Goal: Information Seeking & Learning: Get advice/opinions

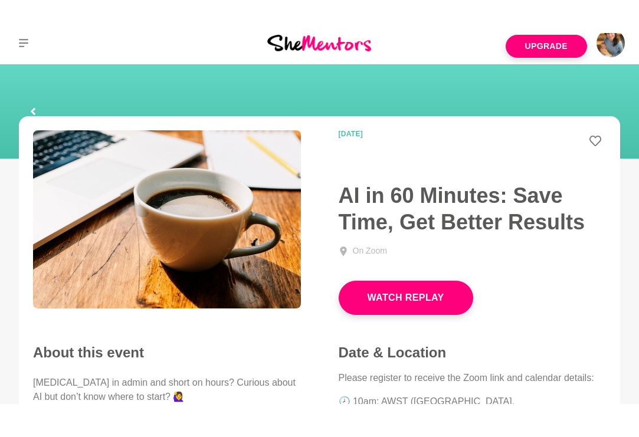
scroll to position [12, 0]
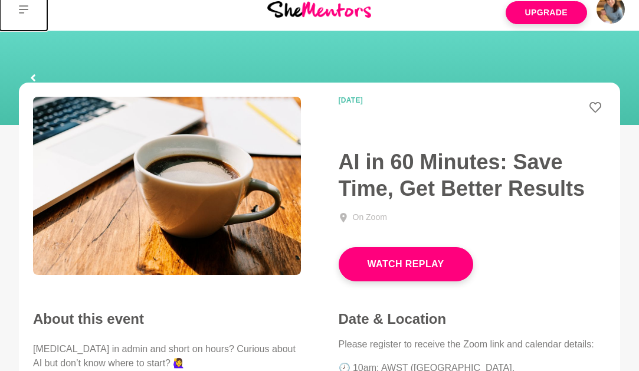
click at [26, 8] on icon at bounding box center [23, 9] width 9 height 9
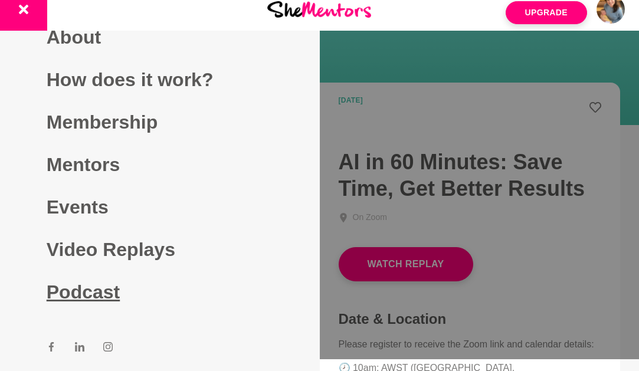
click at [70, 293] on link "Podcast" at bounding box center [160, 292] width 227 height 43
click at [97, 298] on link "Podcast" at bounding box center [160, 292] width 227 height 43
click at [86, 293] on link "Podcast" at bounding box center [160, 292] width 227 height 43
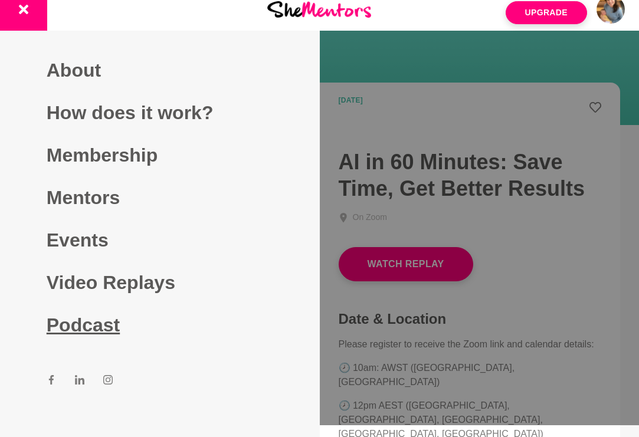
click at [78, 334] on link "Podcast" at bounding box center [160, 325] width 227 height 43
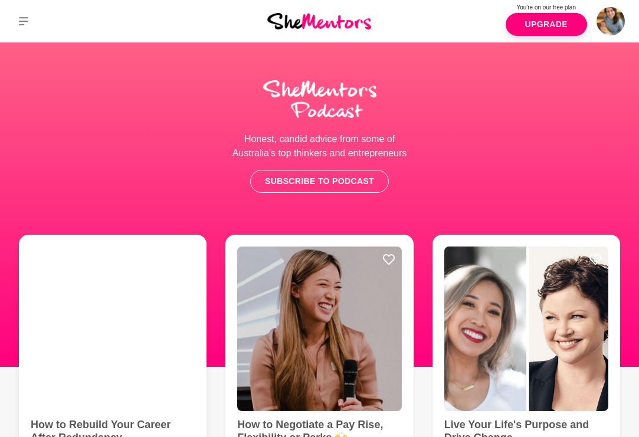
click at [70, 276] on img at bounding box center [113, 329] width 164 height 164
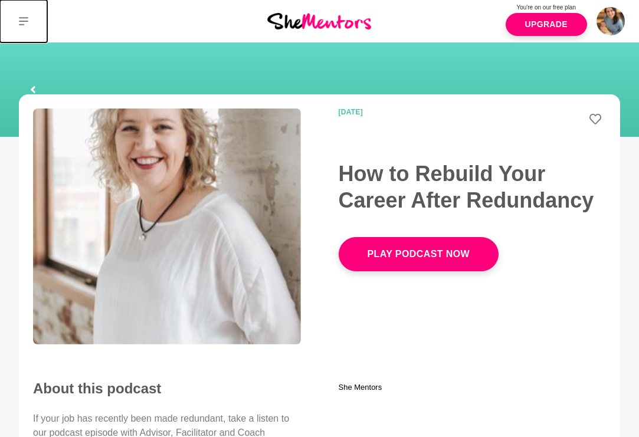
click at [21, 14] on button at bounding box center [23, 21] width 47 height 43
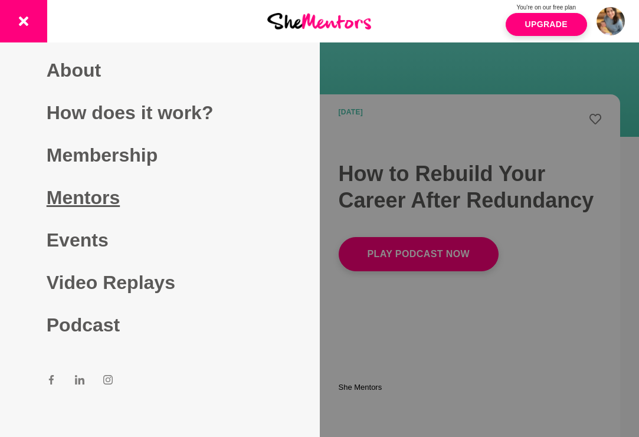
click at [109, 191] on link "Mentors" at bounding box center [160, 197] width 227 height 43
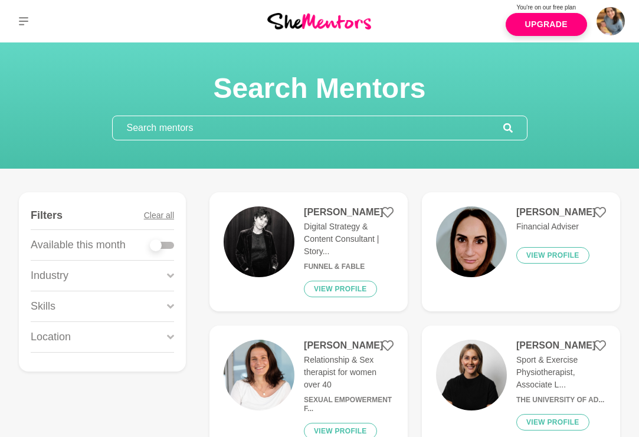
click at [237, 135] on input "text" at bounding box center [308, 128] width 391 height 24
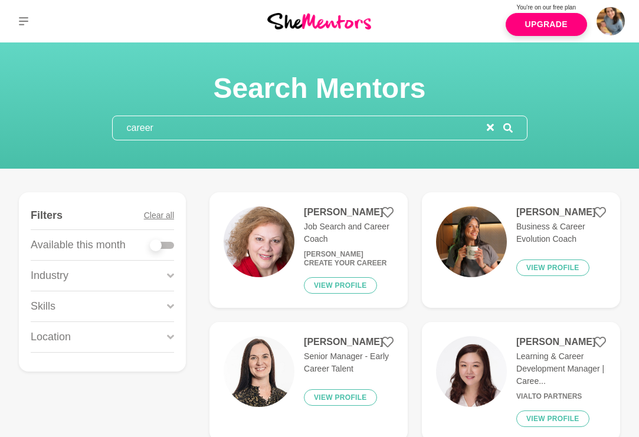
type input "career"
click at [475, 224] on img at bounding box center [471, 242] width 71 height 71
click at [473, 234] on img at bounding box center [471, 242] width 71 height 71
click at [556, 267] on button "View profile" at bounding box center [552, 268] width 73 height 17
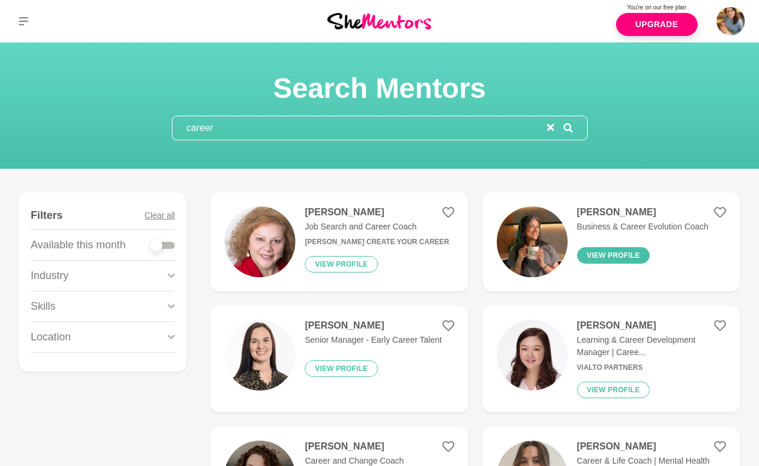
click at [630, 252] on button "View profile" at bounding box center [613, 255] width 73 height 17
click at [538, 230] on img at bounding box center [531, 242] width 71 height 71
click at [600, 256] on button "View profile" at bounding box center [613, 255] width 73 height 17
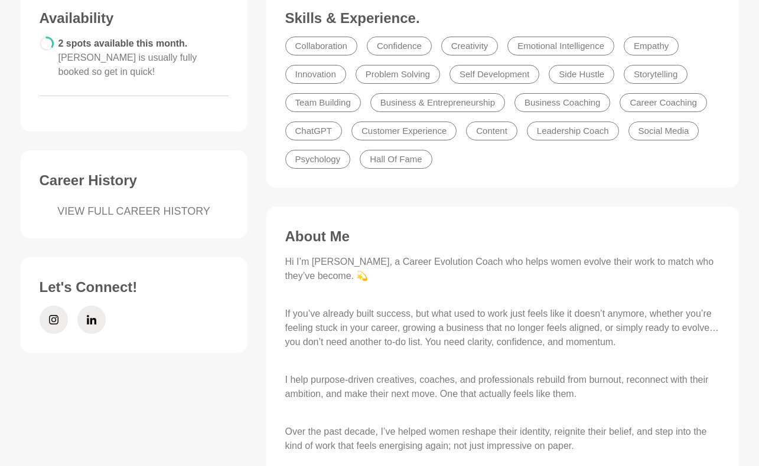
scroll to position [96, 0]
